Goal: Task Accomplishment & Management: Manage account settings

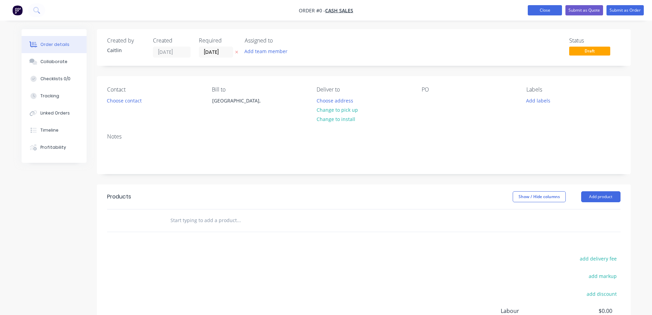
click at [545, 9] on button "Close" at bounding box center [545, 10] width 34 height 10
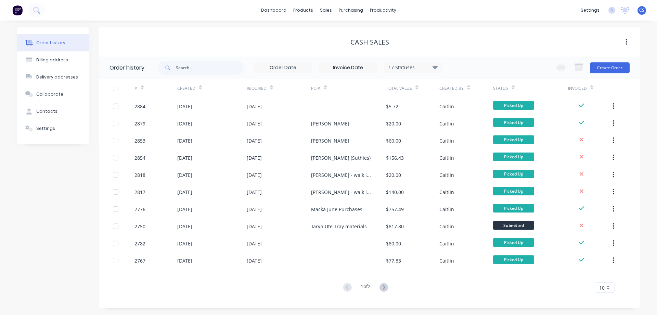
click at [16, 11] on img at bounding box center [17, 10] width 10 height 10
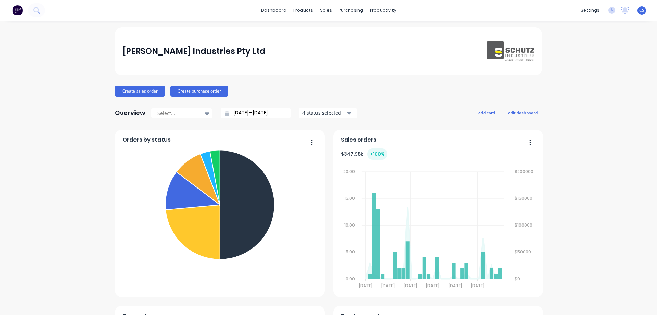
click at [640, 13] on span "CS" at bounding box center [642, 10] width 5 height 6
click at [591, 87] on button "Sign out" at bounding box center [599, 86] width 91 height 14
